Goal: Transaction & Acquisition: Download file/media

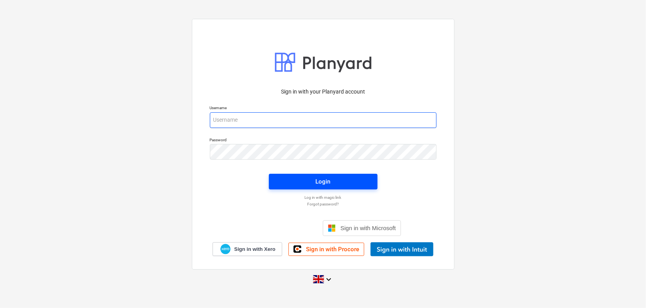
type input "[PERSON_NAME][EMAIL_ADDRESS][DOMAIN_NAME]"
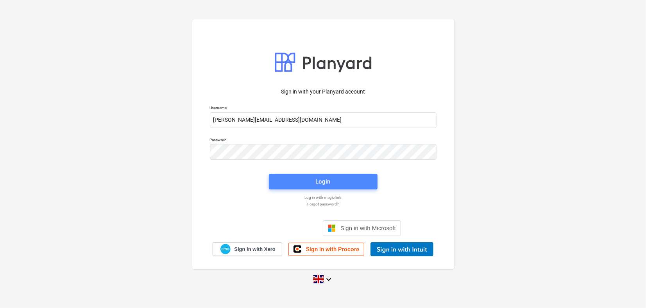
click at [306, 184] on span "Login" at bounding box center [323, 181] width 90 height 10
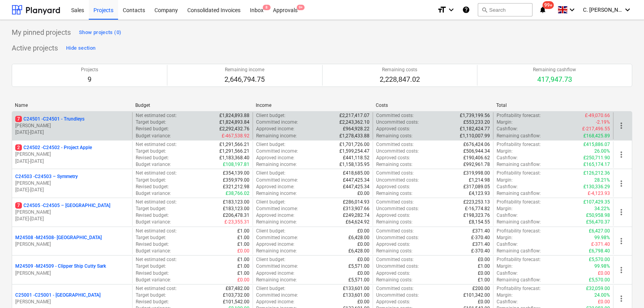
click at [73, 121] on p "7 C24501 - C24501 - Trundleys" at bounding box center [49, 119] width 69 height 7
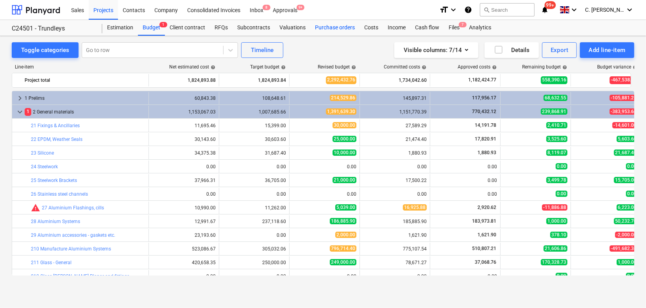
click at [347, 28] on div "Purchase orders" at bounding box center [334, 28] width 49 height 16
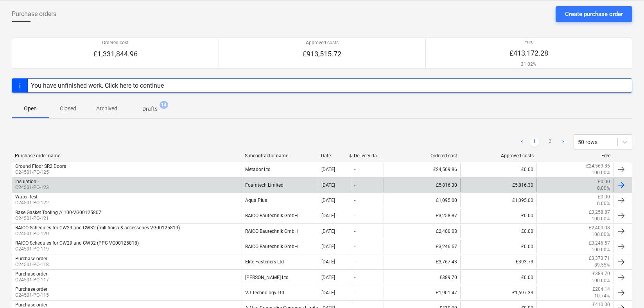
scroll to position [87, 0]
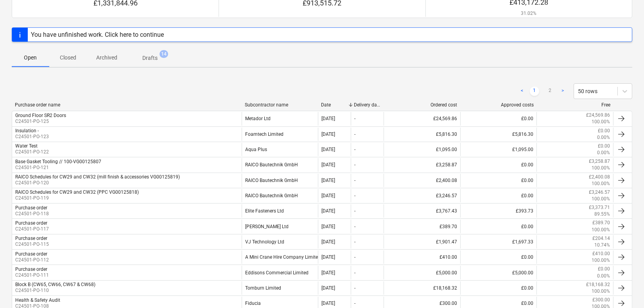
click at [282, 104] on div "Subcontractor name" at bounding box center [280, 104] width 70 height 5
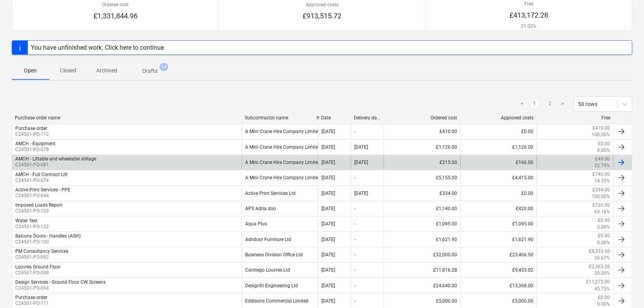
scroll to position [173, 0]
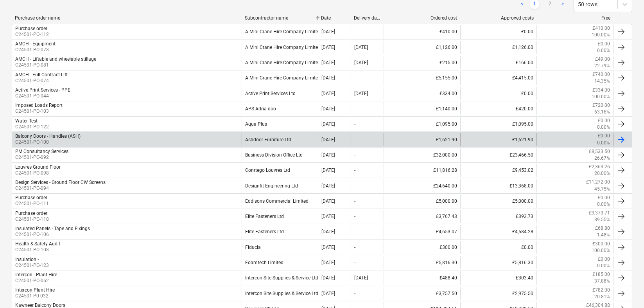
click at [277, 140] on div "Ashdoor Furniture Ltd" at bounding box center [279, 138] width 77 height 13
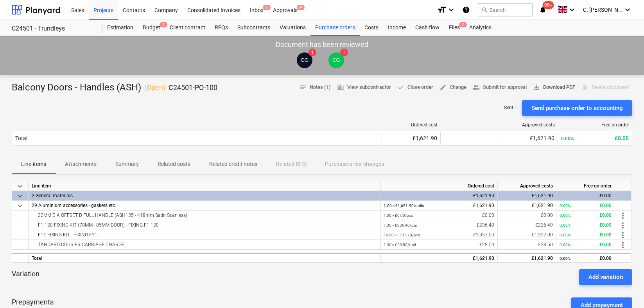
click at [555, 85] on span "save_alt Download PDF" at bounding box center [554, 87] width 42 height 9
